Goal: Task Accomplishment & Management: Manage account settings

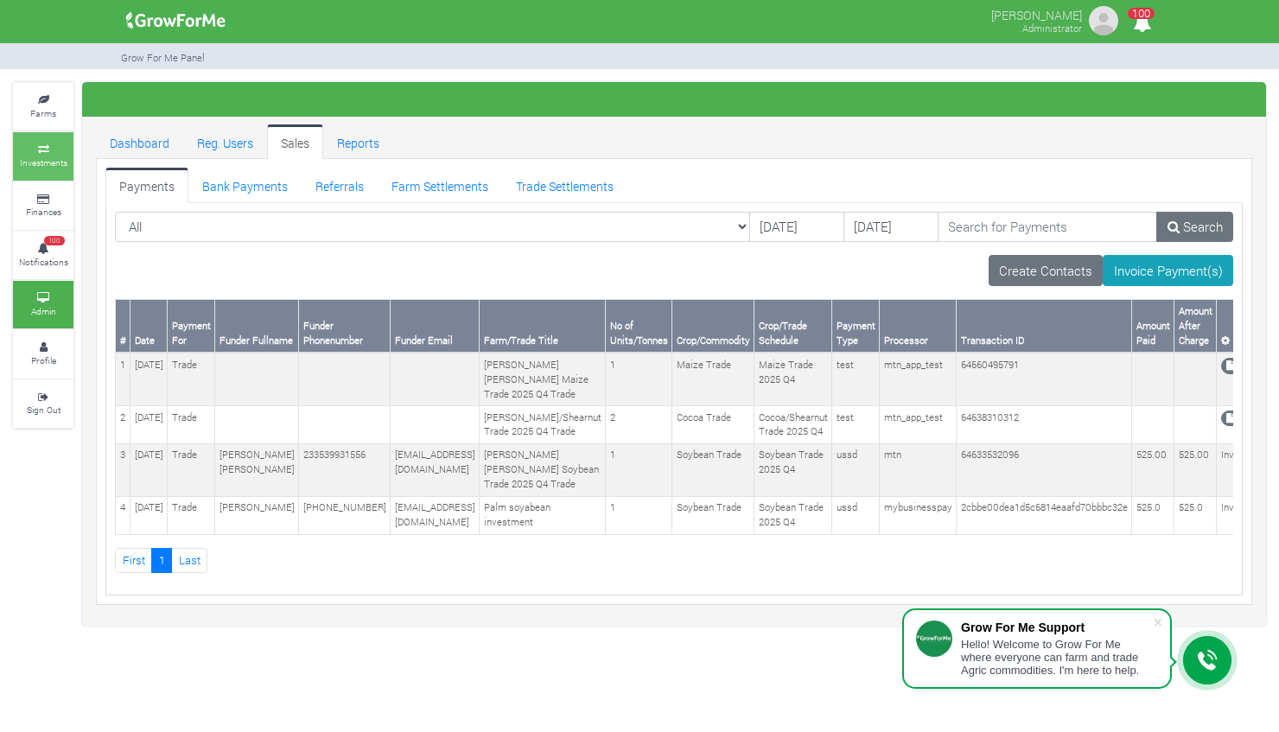
click at [38, 157] on small "Investments" at bounding box center [44, 162] width 48 height 12
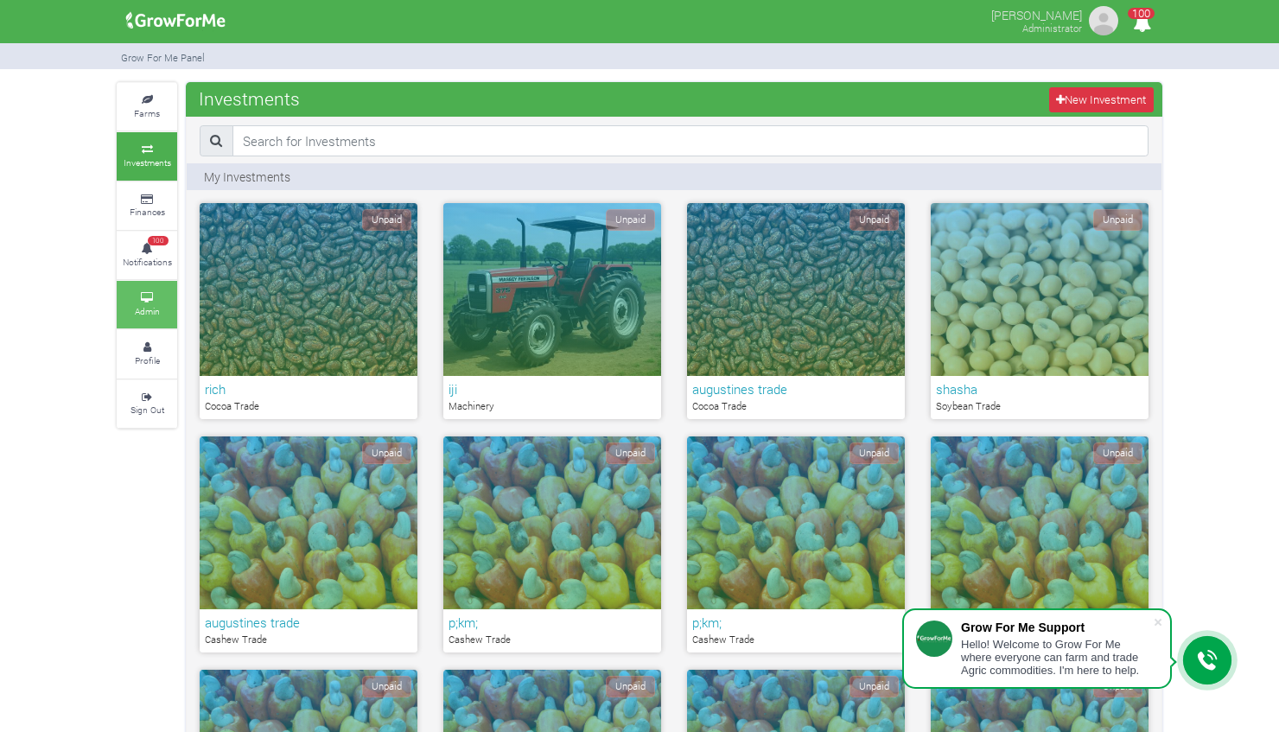
click at [163, 305] on link "Admin" at bounding box center [147, 305] width 60 height 48
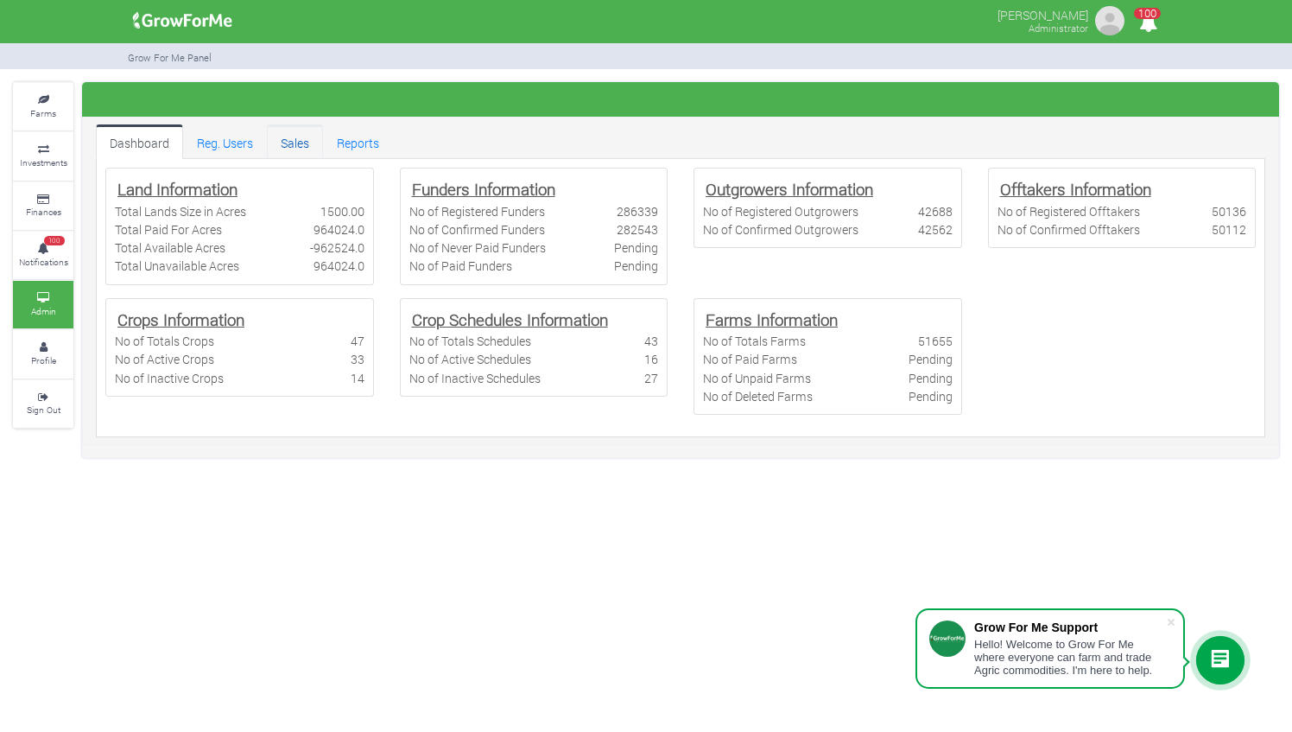
click at [296, 142] on link "Sales" at bounding box center [295, 141] width 56 height 35
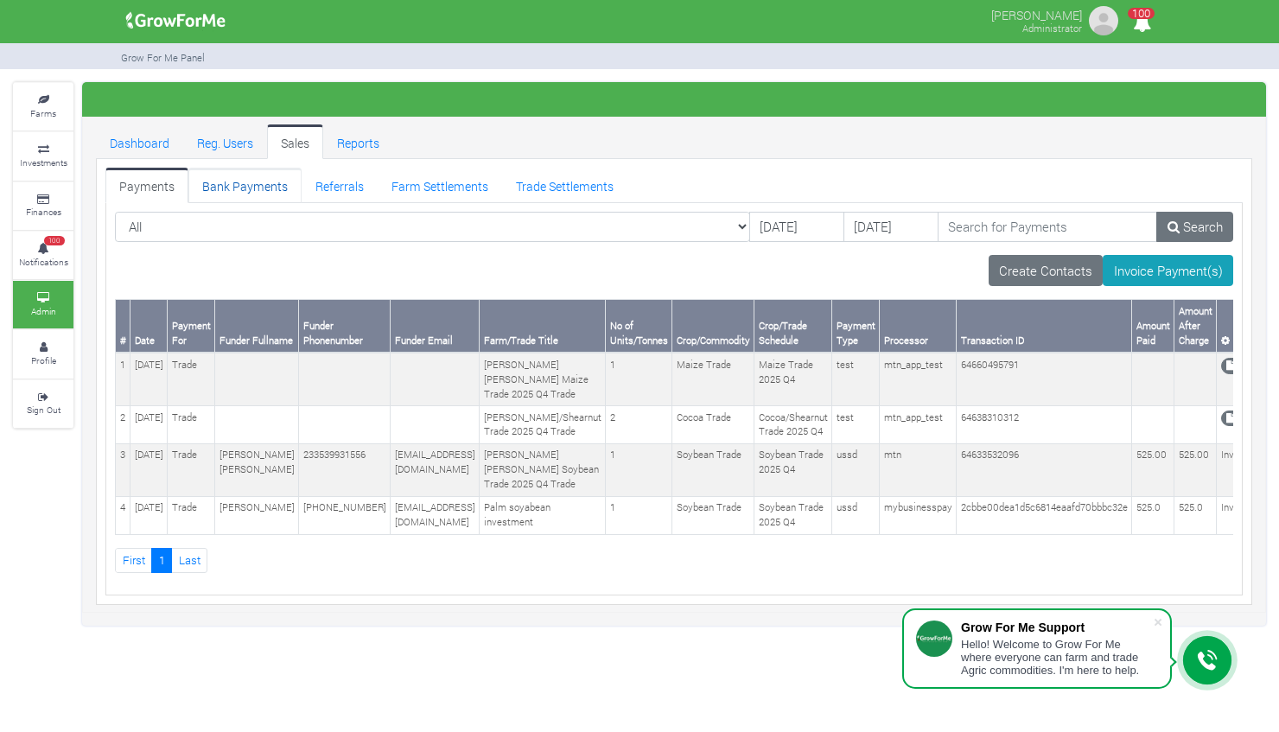
click at [250, 183] on link "Bank Payments" at bounding box center [244, 185] width 113 height 35
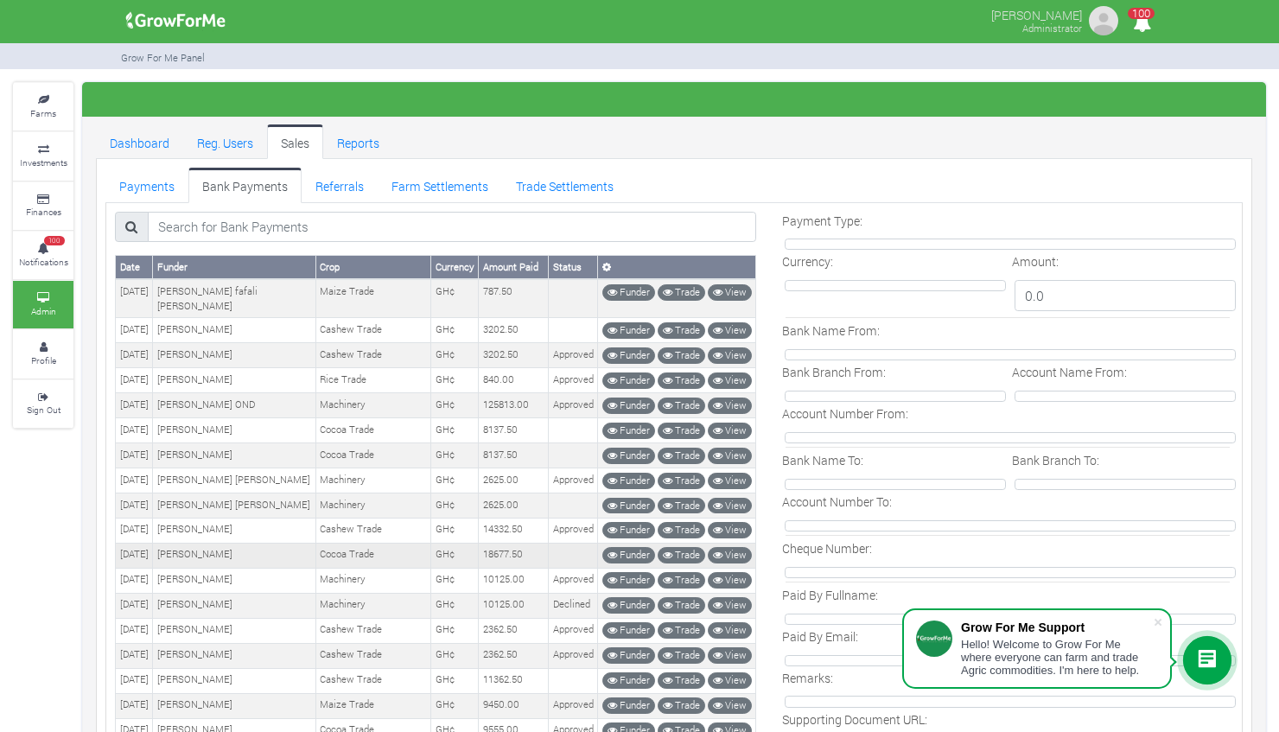
click at [215, 556] on td "[PERSON_NAME]" at bounding box center [234, 555] width 163 height 25
click at [335, 500] on td "Machinery" at bounding box center [372, 505] width 115 height 25
drag, startPoint x: 543, startPoint y: 442, endPoint x: 368, endPoint y: 439, distance: 174.5
click at [368, 443] on tr "24/07/2025 Abigail Terkpertey Cocoa Trade GH¢ 8137.50" at bounding box center [436, 455] width 640 height 25
click at [368, 443] on td "Cocoa Trade" at bounding box center [372, 455] width 115 height 25
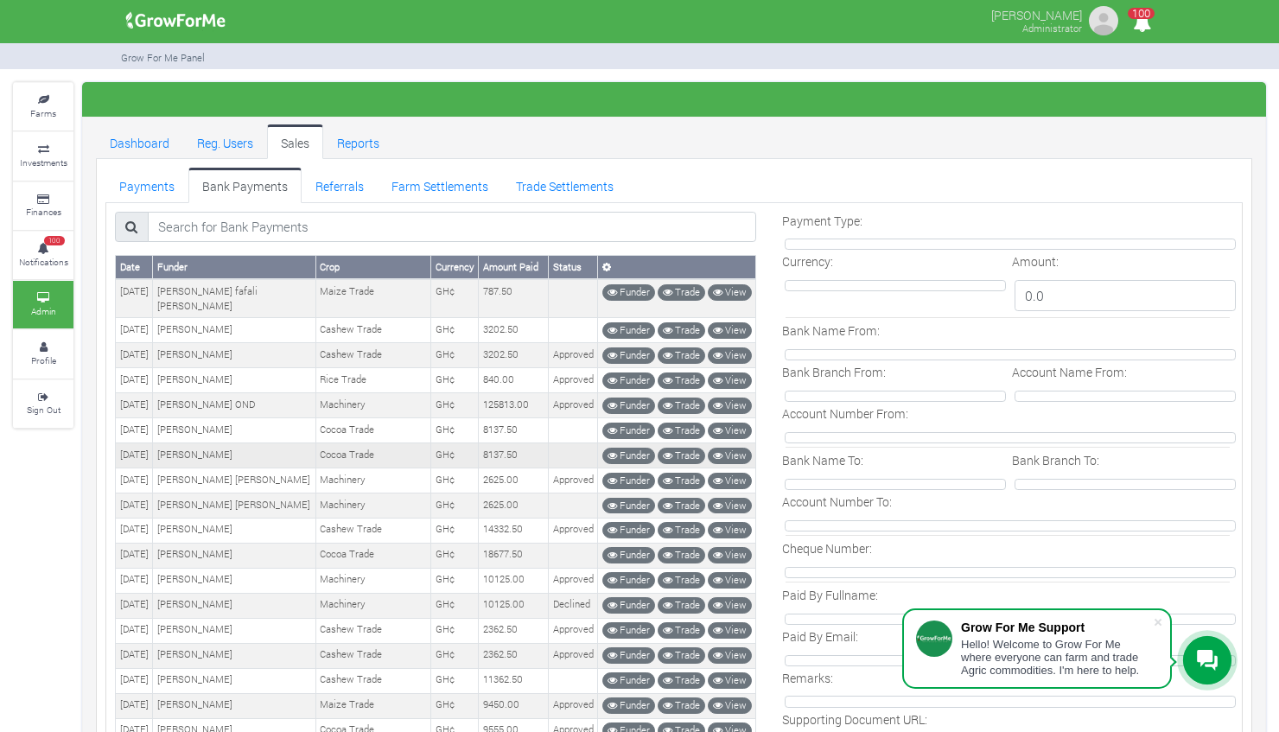
click at [179, 443] on td "Abigail Terkpertey" at bounding box center [234, 455] width 163 height 25
drag, startPoint x: 180, startPoint y: 407, endPoint x: 292, endPoint y: 421, distance: 113.2
click at [292, 421] on td "Abigail Terkpertey" at bounding box center [234, 430] width 163 height 25
copy td "Abigail Terkpertey"
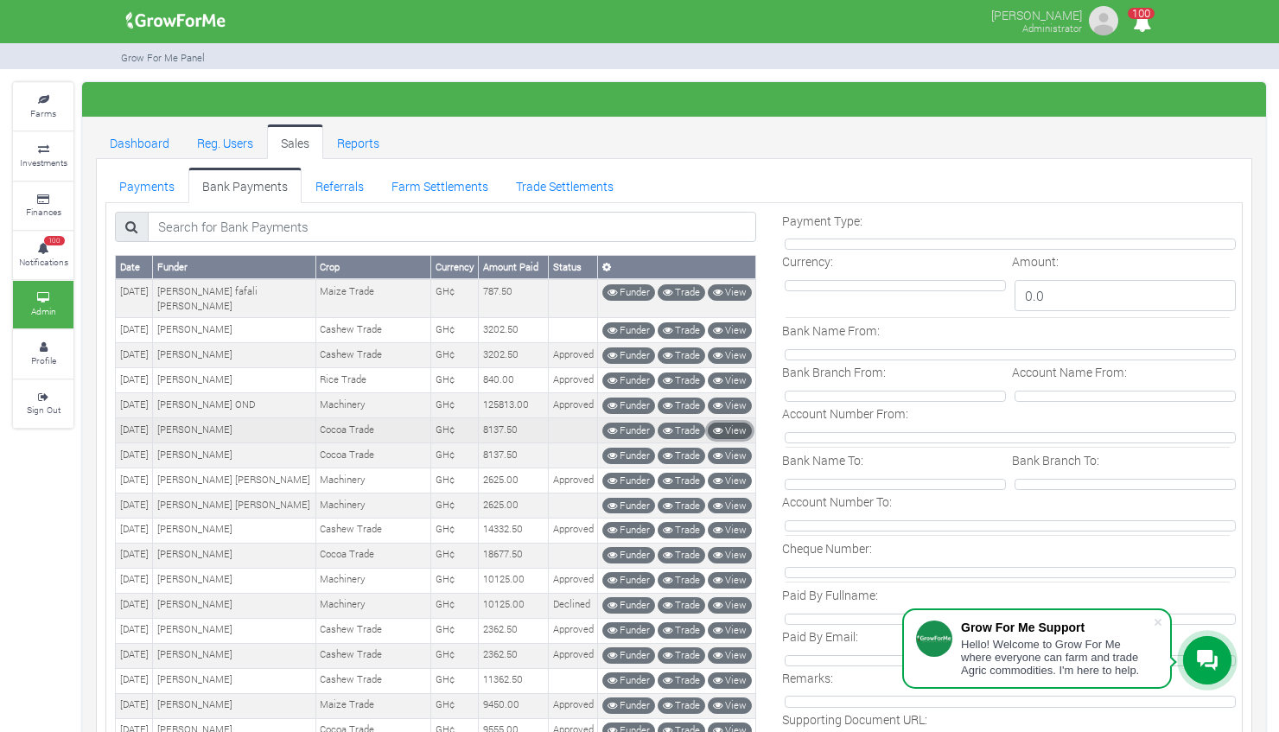
click at [736, 422] on link "View" at bounding box center [730, 430] width 44 height 16
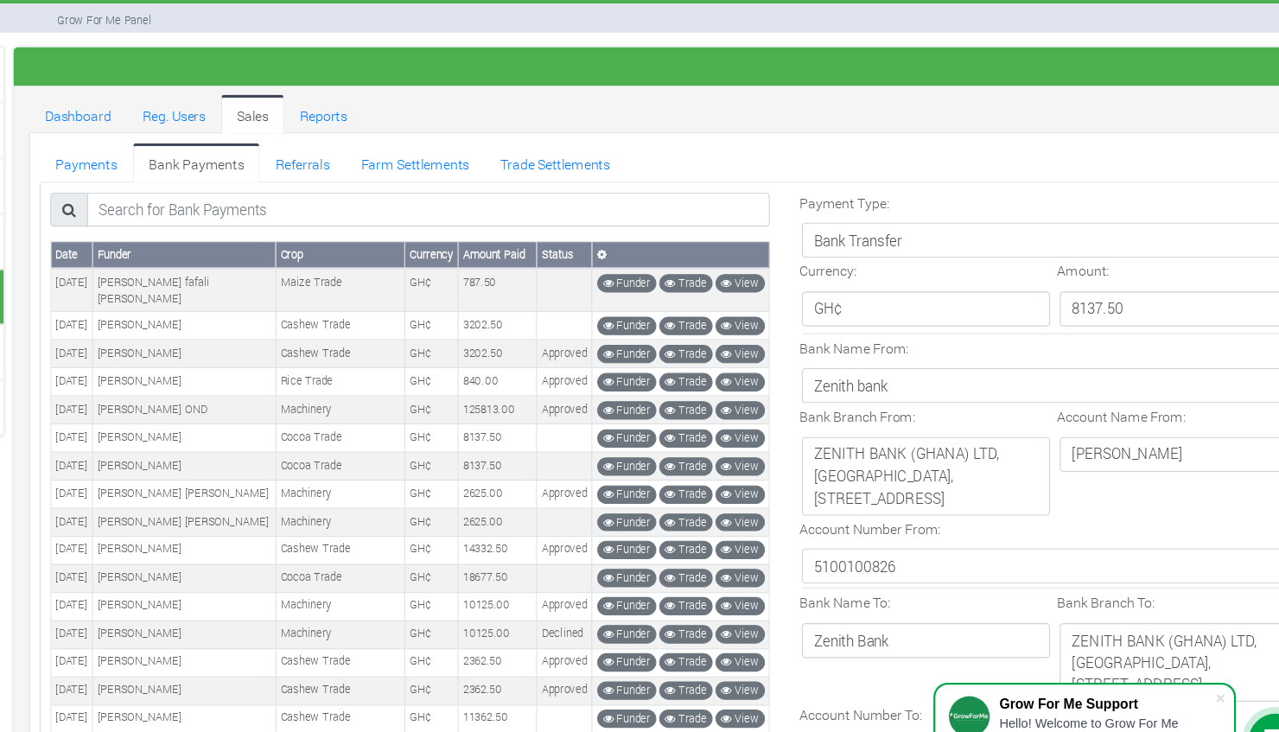
scroll to position [36, 0]
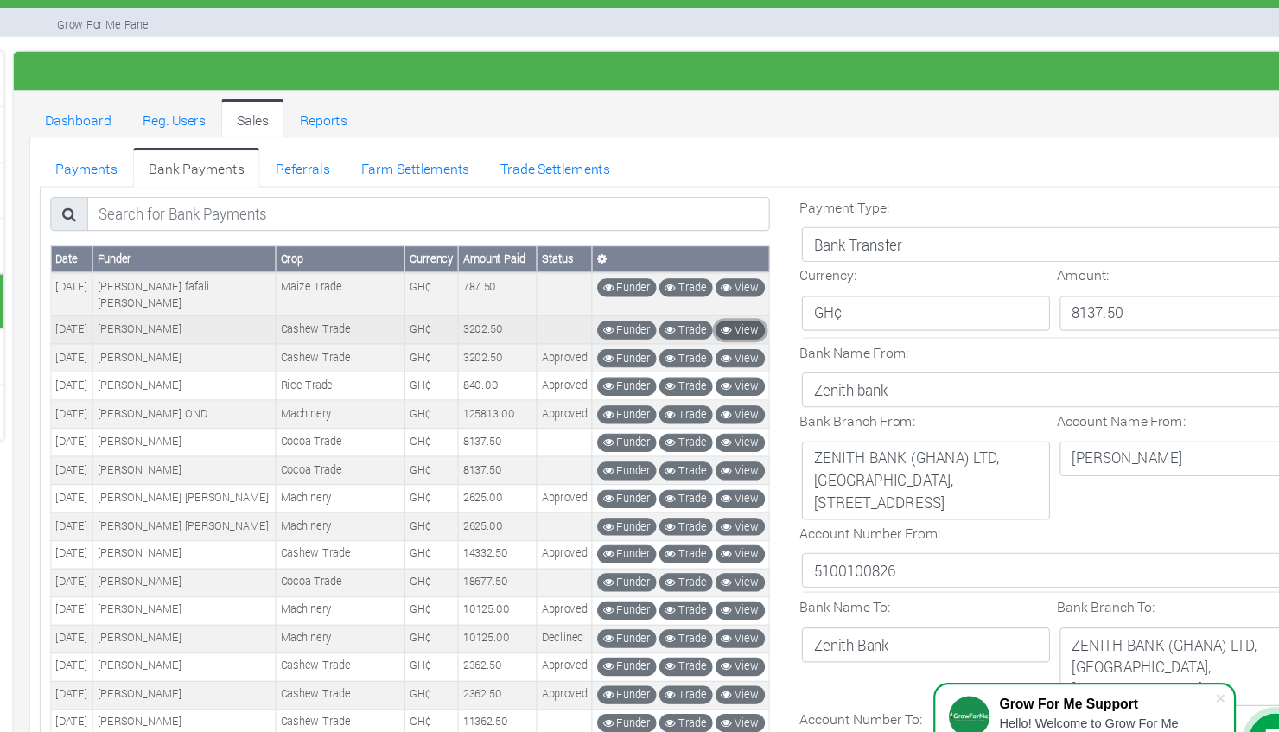
click at [736, 286] on link "View" at bounding box center [730, 294] width 44 height 16
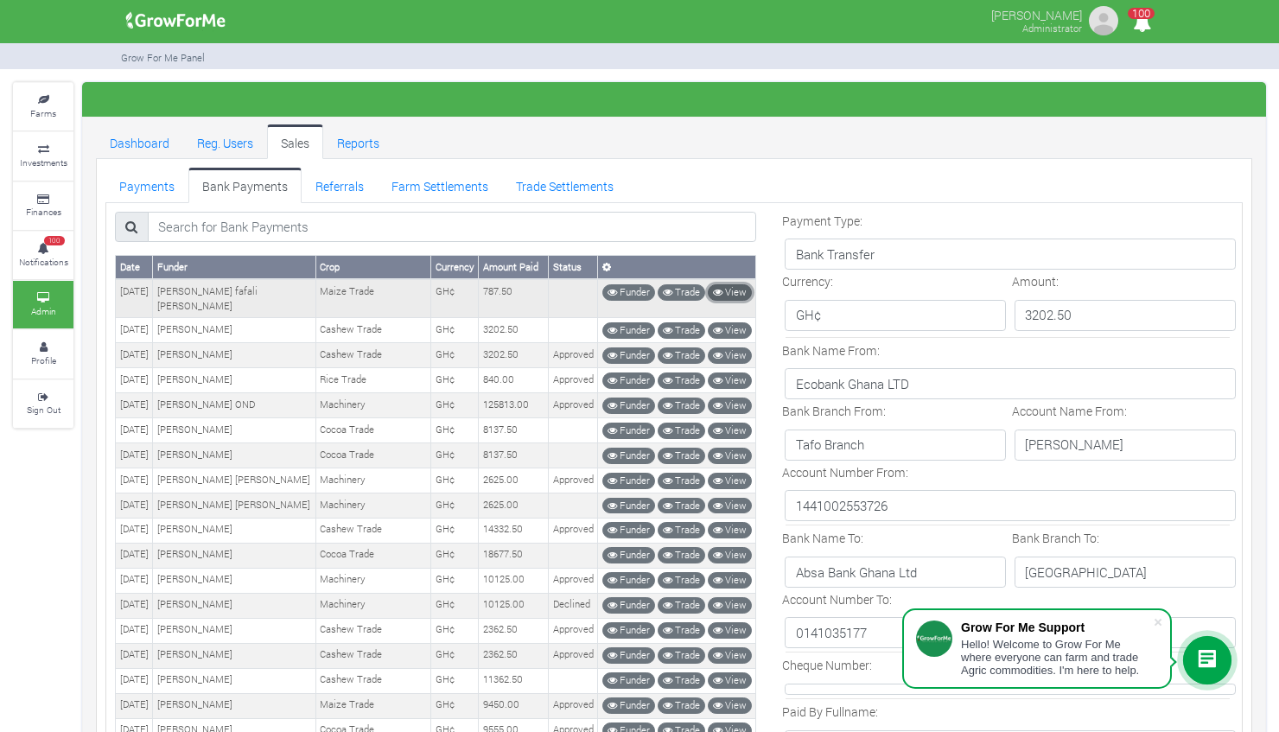
click at [736, 290] on link "View" at bounding box center [730, 292] width 44 height 16
click at [1039, 93] on div at bounding box center [674, 99] width 1184 height 35
click at [157, 187] on link "Payments" at bounding box center [146, 185] width 83 height 35
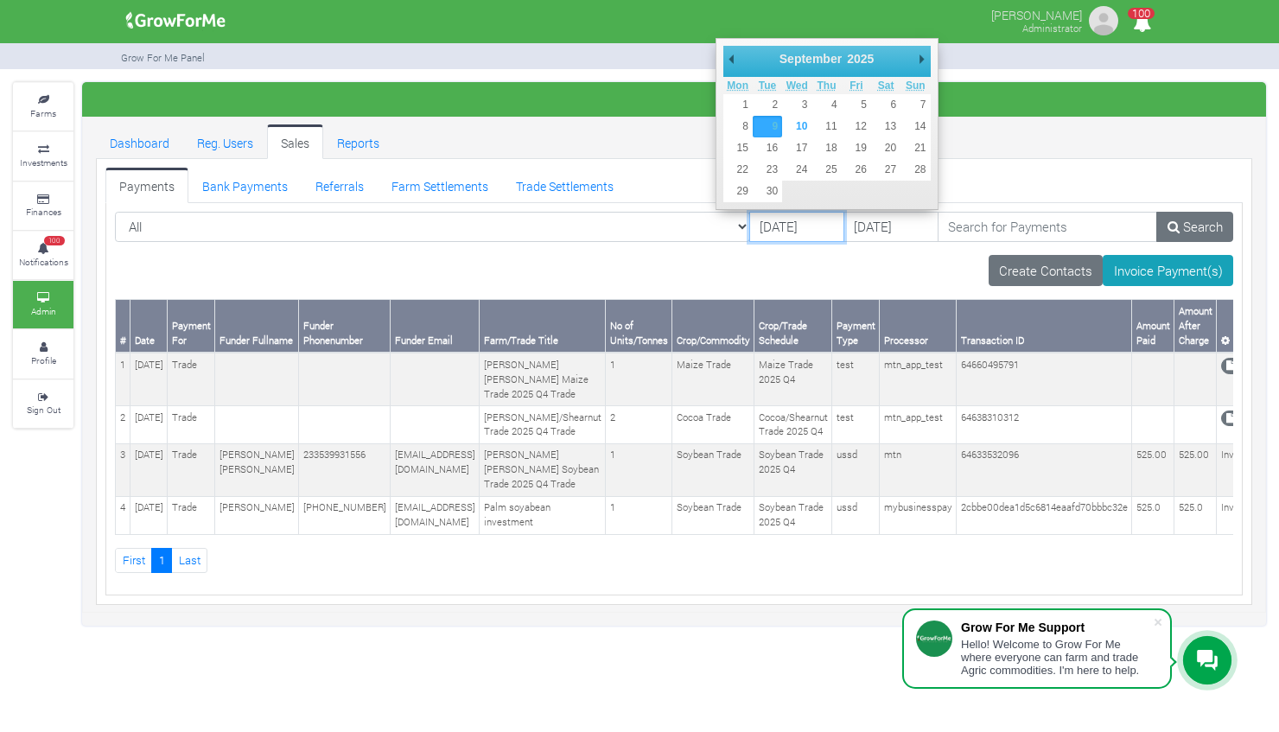
click at [749, 217] on input "09/09/2025" at bounding box center [796, 227] width 95 height 31
type input "[DATE]"
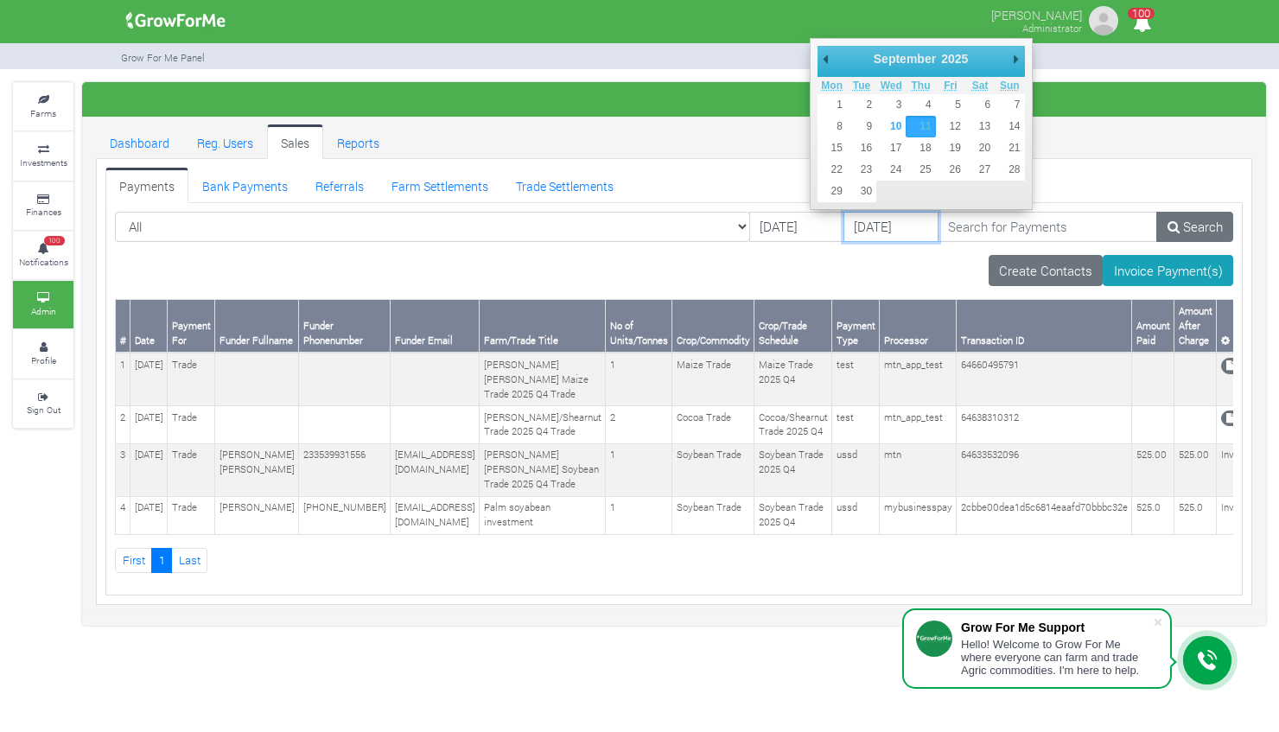
click at [843, 219] on input "11/09/2025" at bounding box center [890, 227] width 95 height 31
type input "[DATE]"
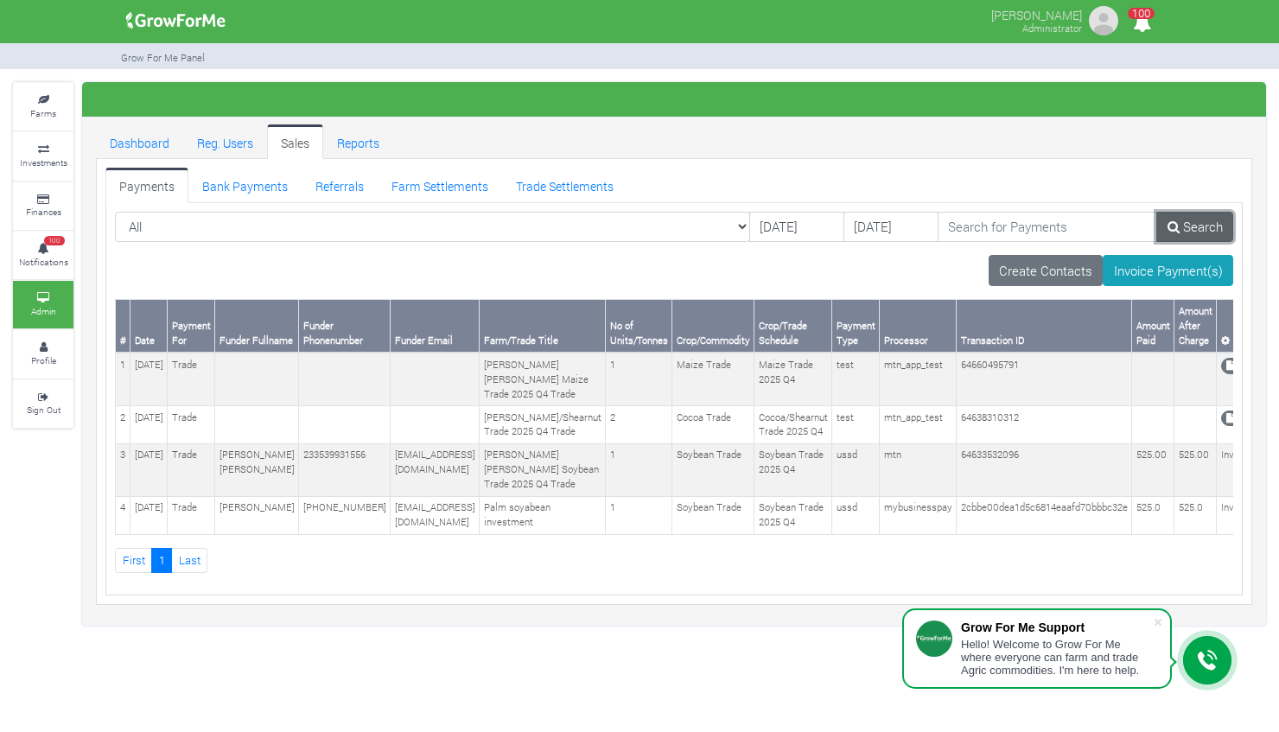
click at [1203, 232] on link "Search" at bounding box center [1194, 227] width 77 height 31
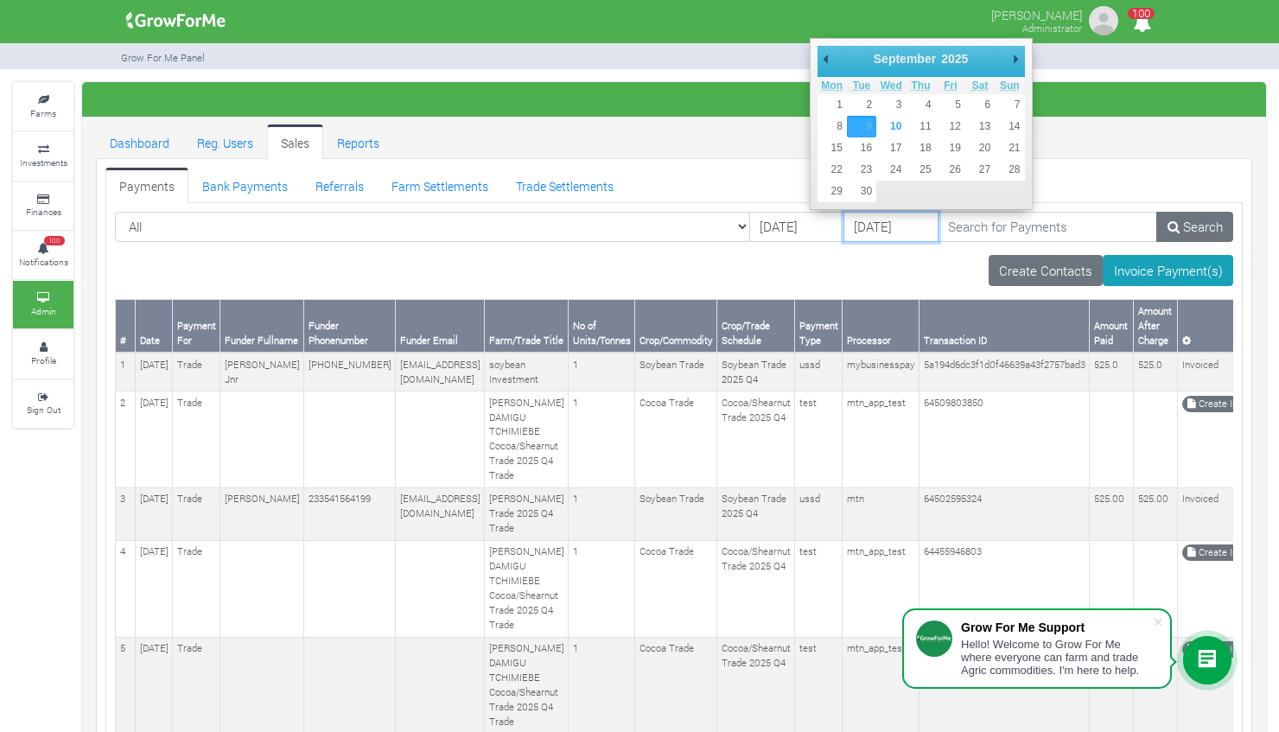
click at [843, 221] on input "[DATE]" at bounding box center [890, 227] width 95 height 31
type input "[DATE]"
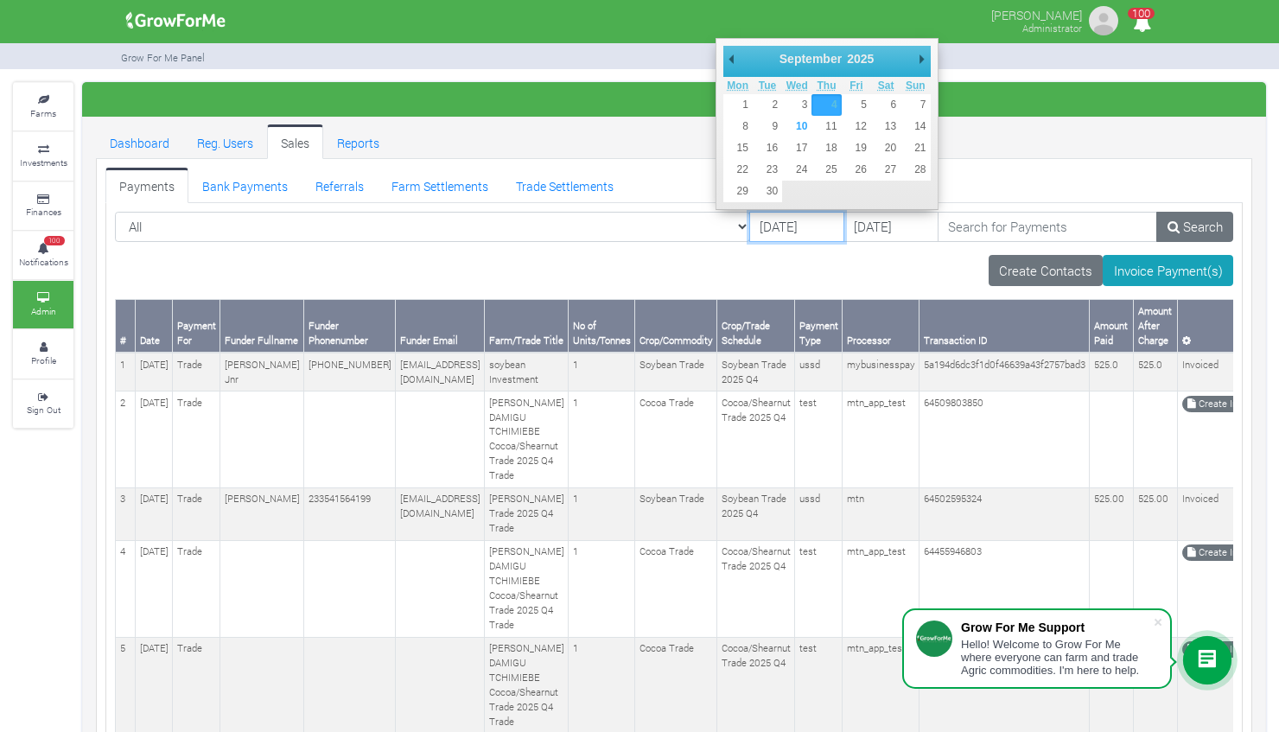
click at [749, 214] on input "[DATE]" at bounding box center [796, 227] width 95 height 31
type input "[DATE]"
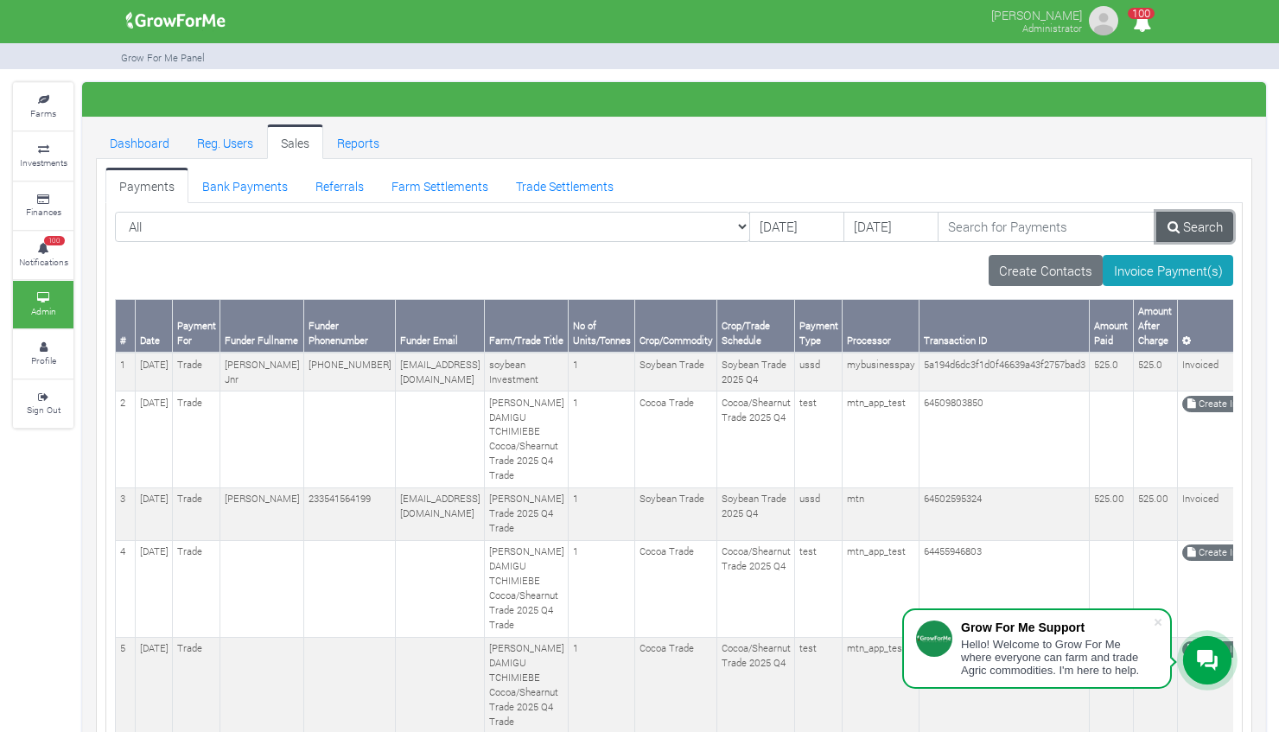
click at [1203, 216] on link "Search" at bounding box center [1194, 227] width 77 height 31
click at [1203, 216] on link "Search" at bounding box center [1195, 227] width 74 height 31
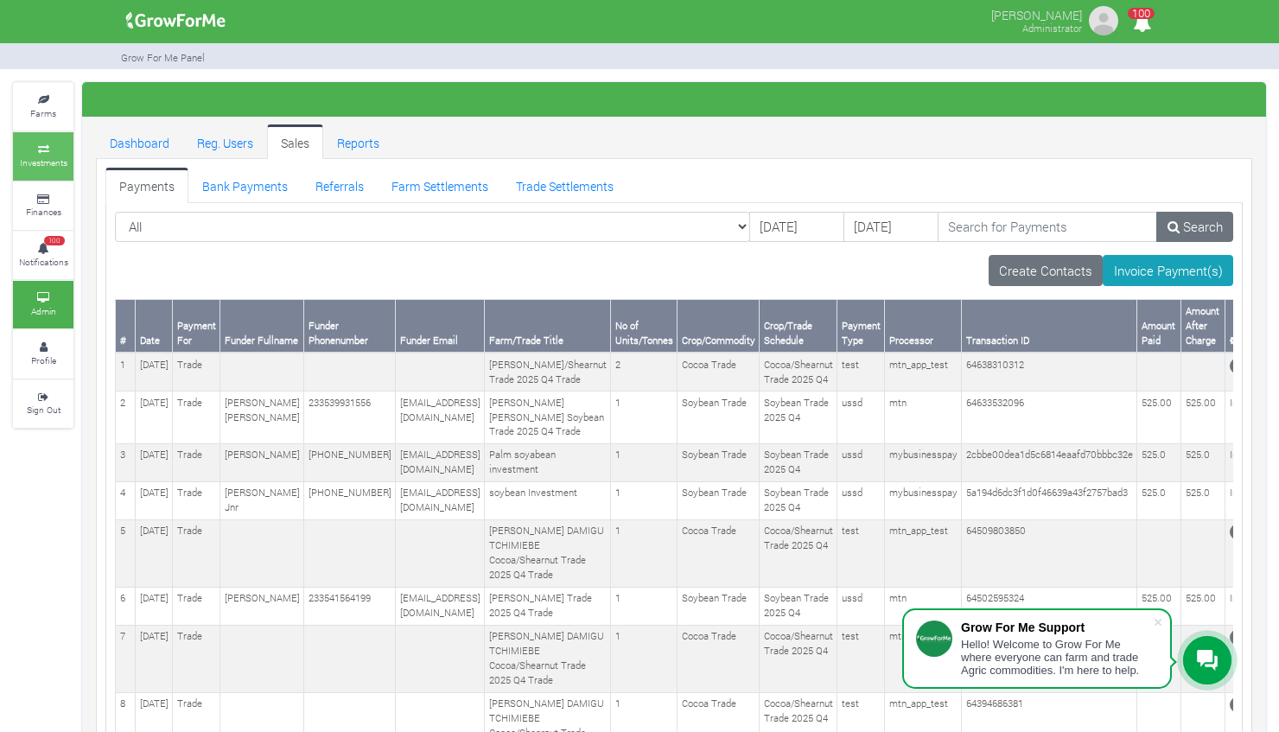
click at [43, 150] on icon at bounding box center [43, 149] width 52 height 9
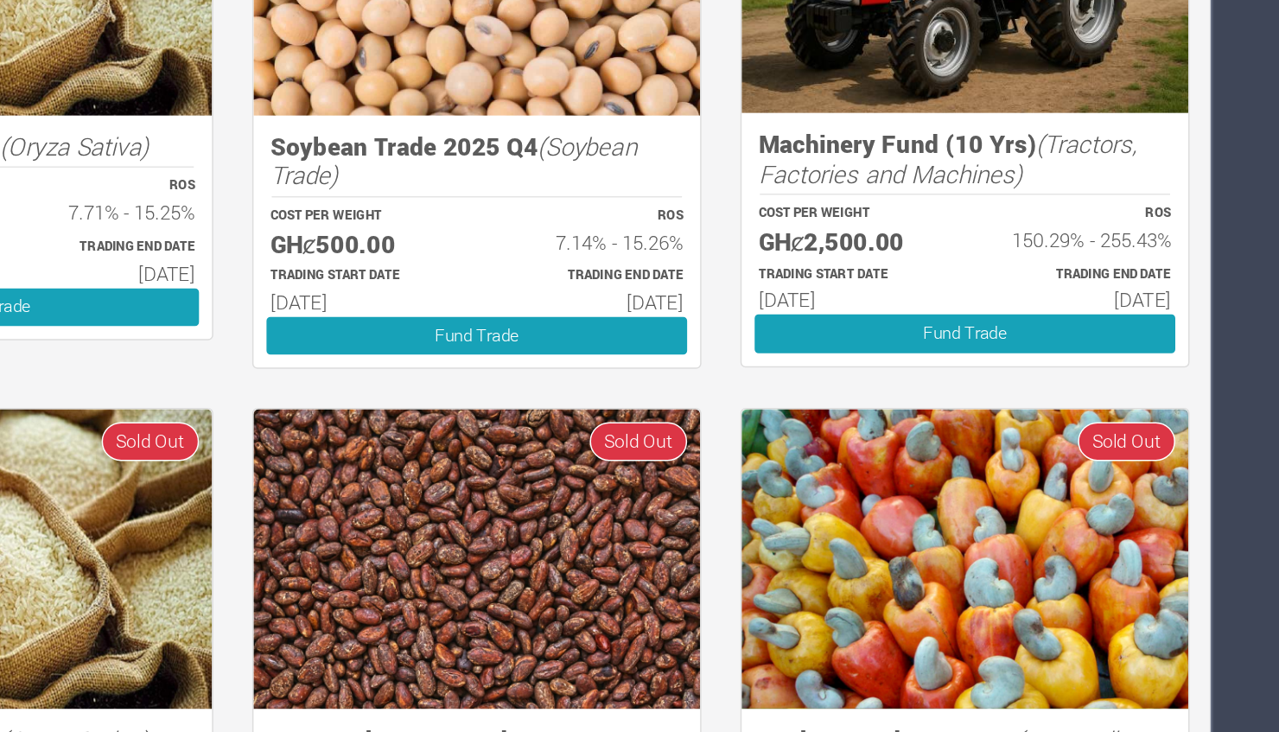
scroll to position [1930, 0]
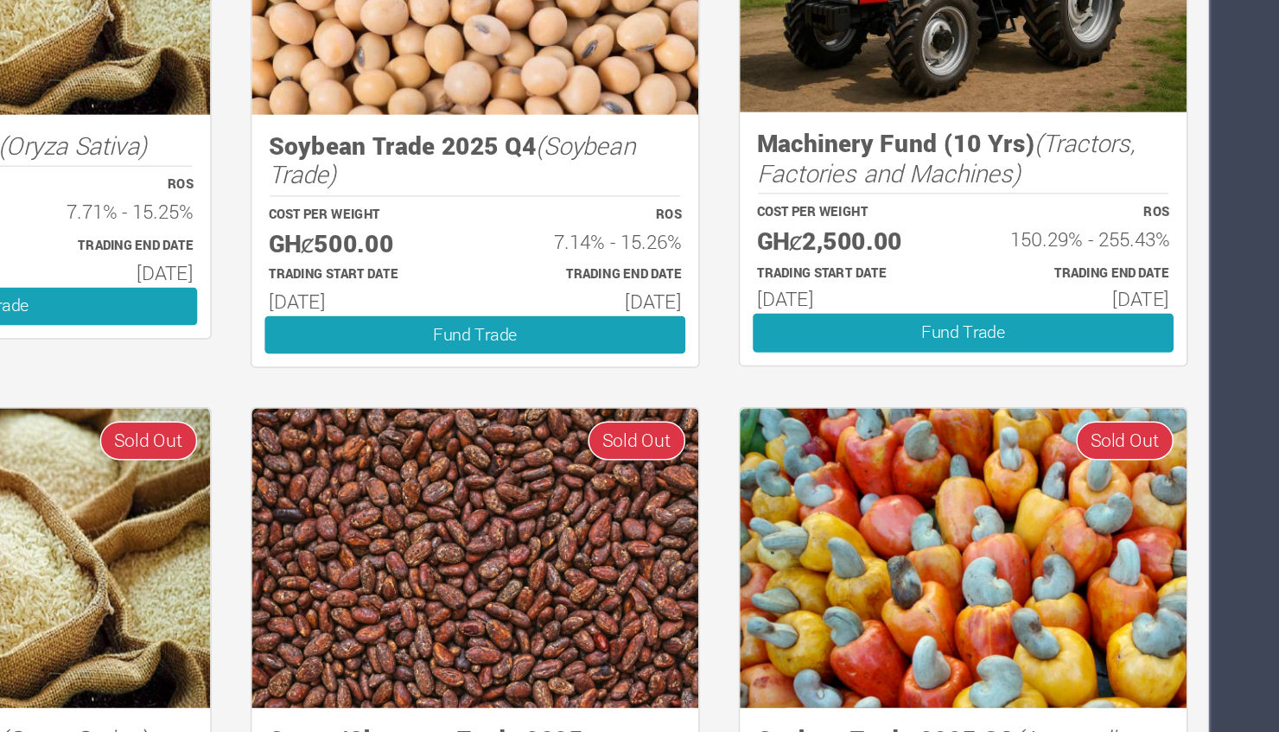
click at [1052, 164] on h5 "Machinery Fund (10 Yrs) (Tractors, Factories and Machines)" at bounding box center [998, 150] width 275 height 39
click at [1044, 200] on h6 "150.29% - 255.43%" at bounding box center [1075, 204] width 122 height 16
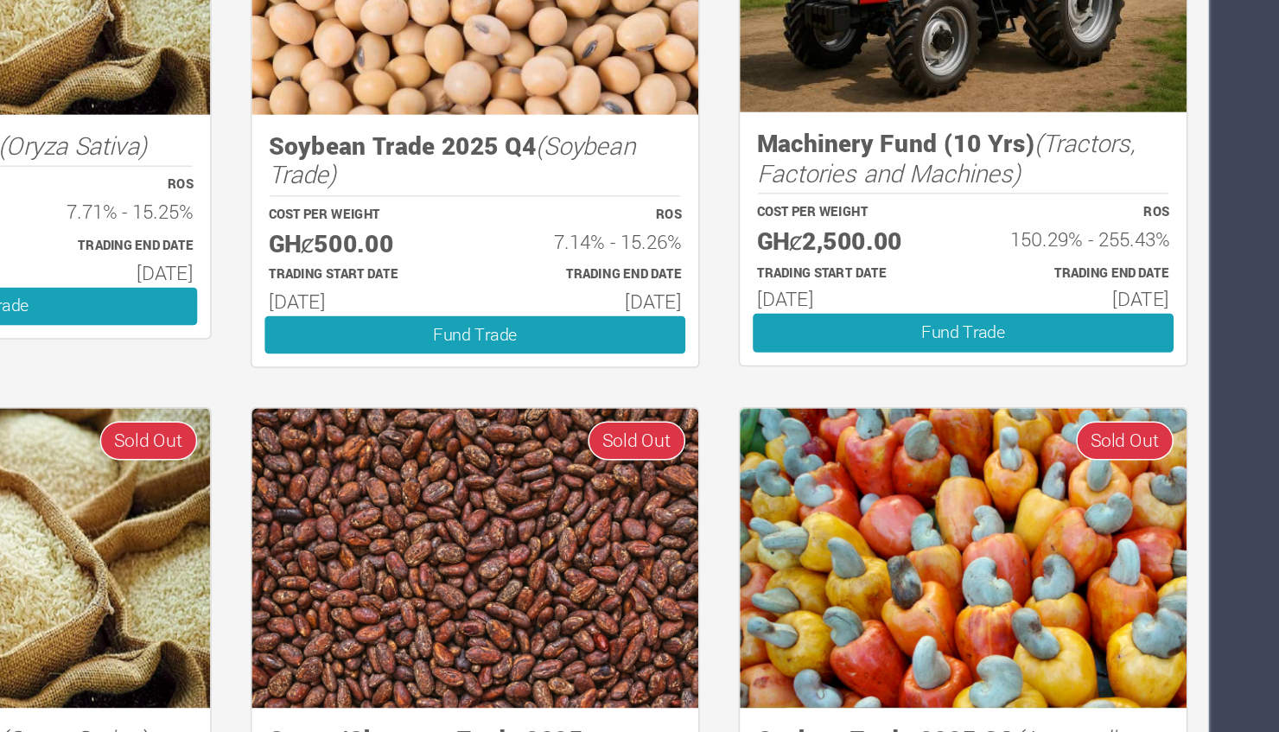
click at [1134, 321] on img at bounding box center [998, 417] width 297 height 200
click at [1142, 301] on div "Cocoa/Shearnut Trade 2025 Q4 (Cocoa Trade) COST PER WEIGHT GHȼ1,550.00 ROS 8.93…" at bounding box center [674, 110] width 974 height 1185
click at [1113, 306] on div "Cocoa/Shearnut Trade 2025 Q4 (Cocoa Trade) COST PER WEIGHT GHȼ1,550.00 ROS 8.93…" at bounding box center [674, 110] width 974 height 1185
click at [1022, 411] on img at bounding box center [998, 417] width 297 height 200
click at [1001, 292] on div "Machinery Fund (10 Yrs) (Tractors, Factories and Machines) COST PER WEIGHT GHȼ2…" at bounding box center [998, 110] width 325 height 378
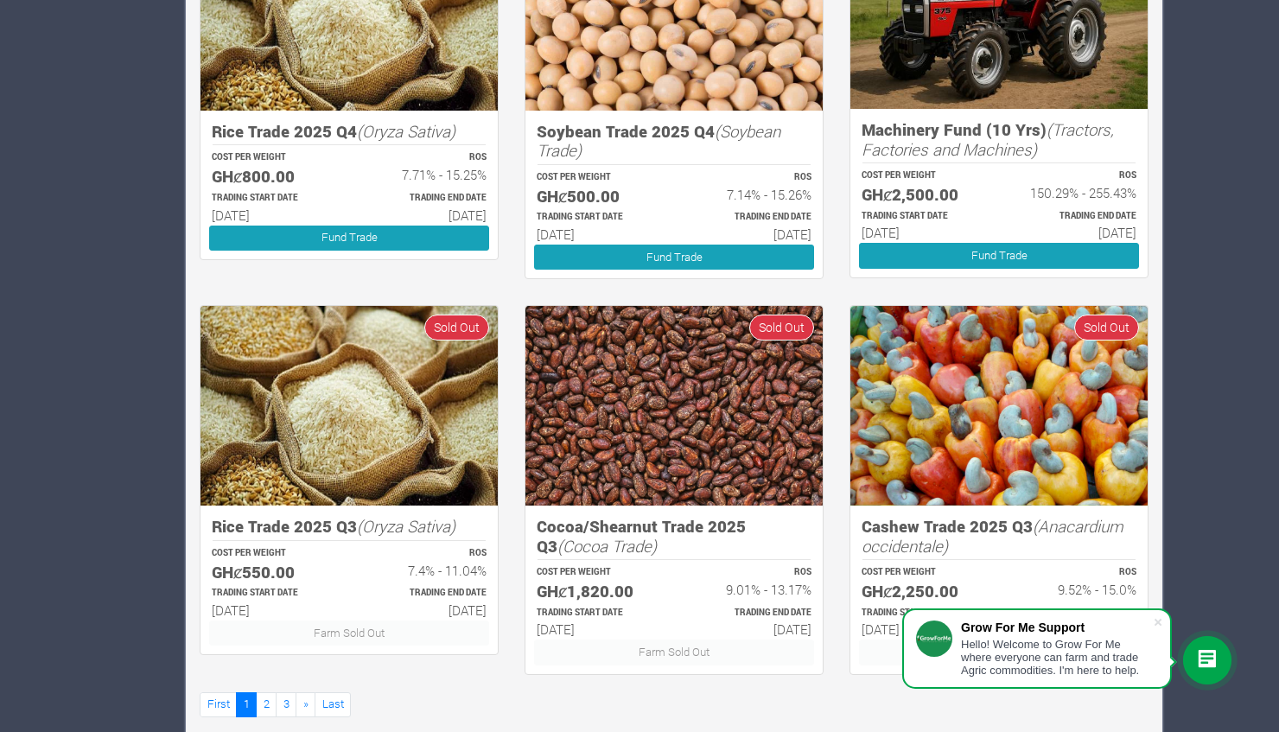
scroll to position [1960, 0]
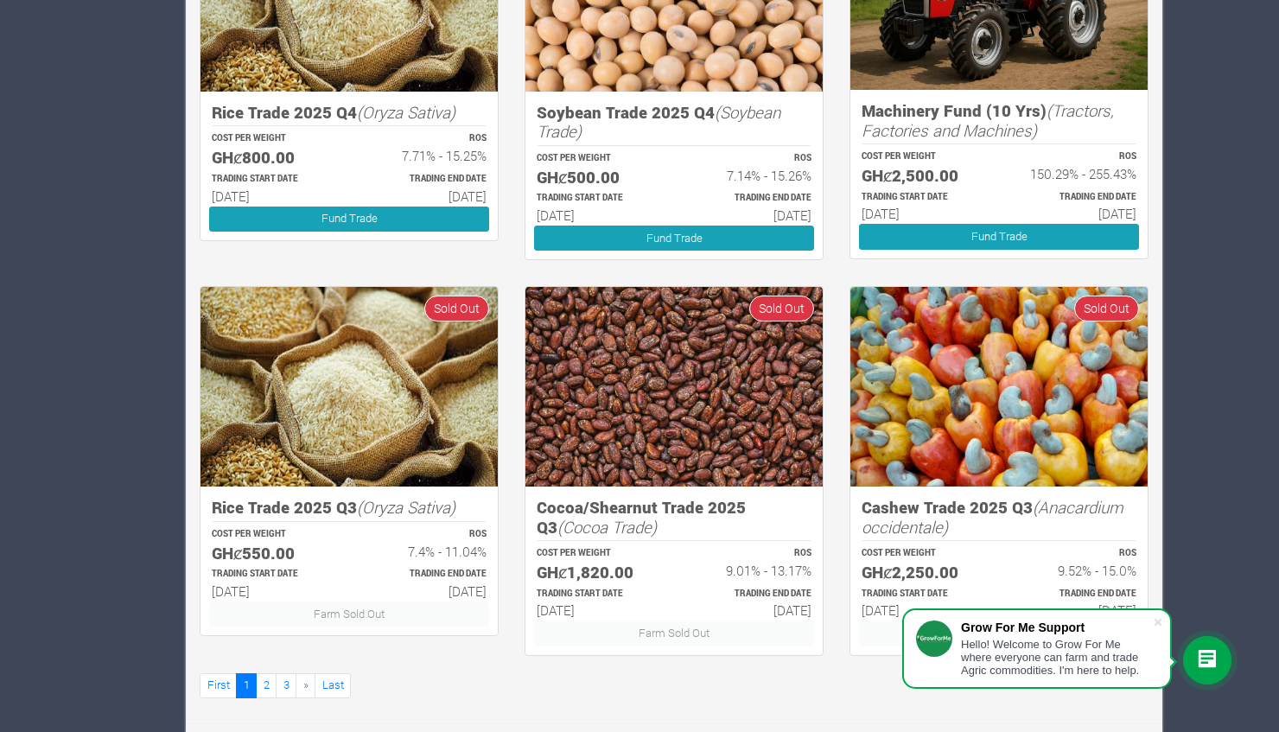
click at [1207, 641] on div at bounding box center [1207, 660] width 48 height 48
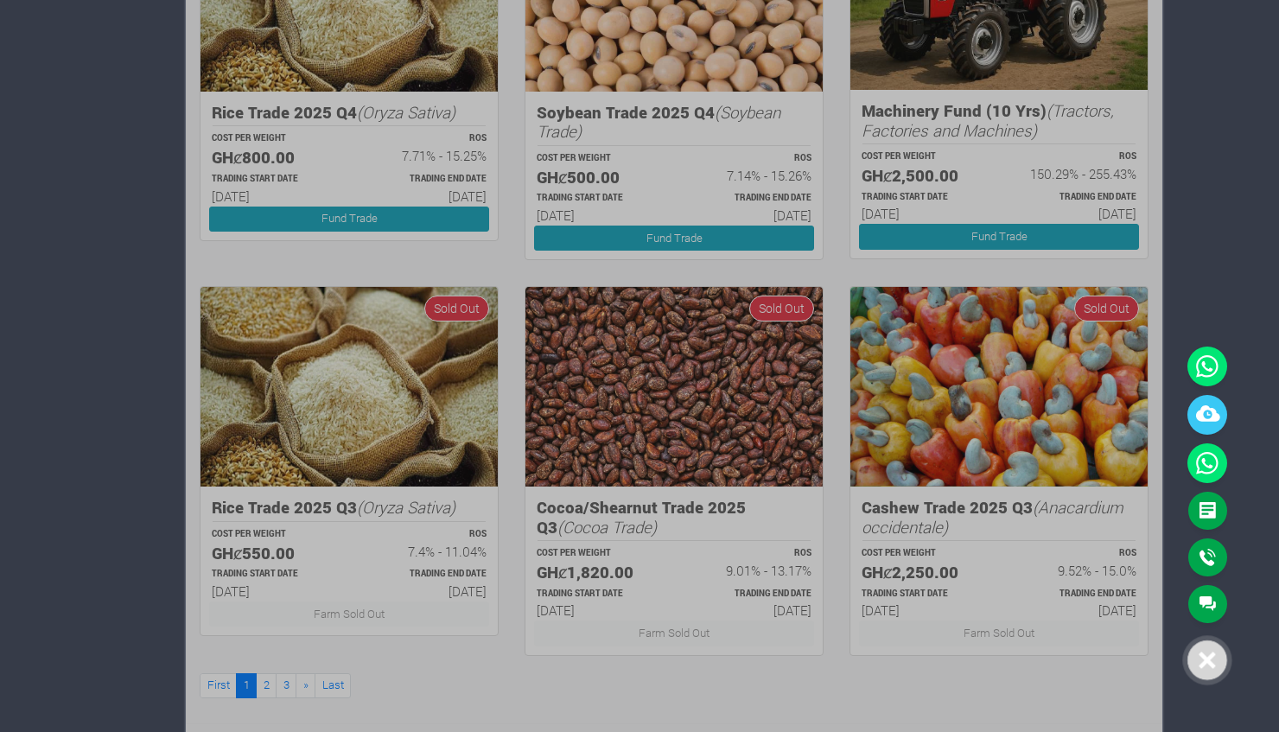
click at [1205, 653] on icon at bounding box center [1206, 659] width 17 height 17
